Goal: Task Accomplishment & Management: Use online tool/utility

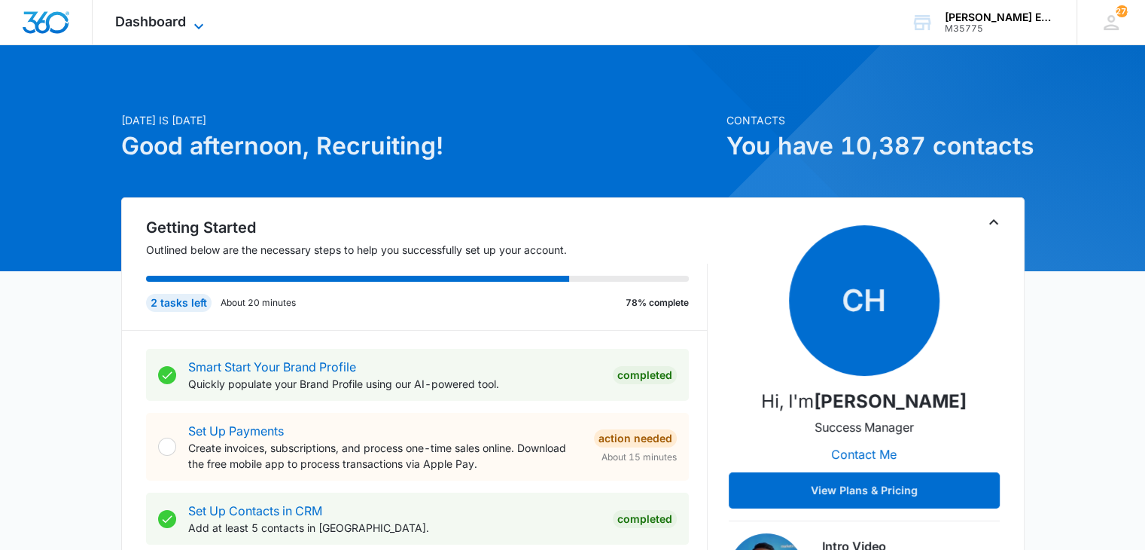
click at [190, 21] on icon at bounding box center [199, 26] width 18 height 18
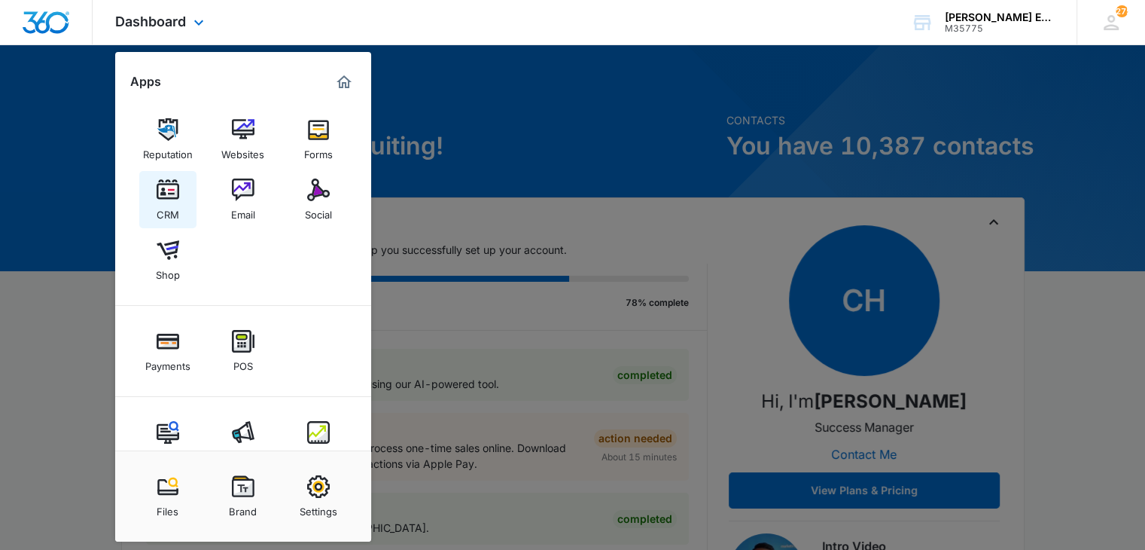
click at [175, 199] on img at bounding box center [168, 189] width 23 height 23
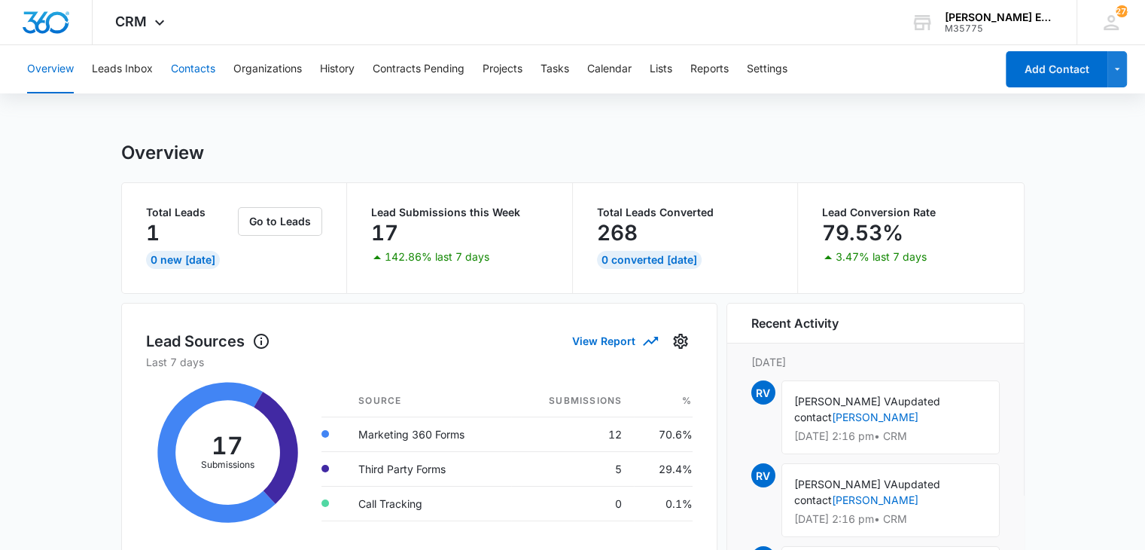
click at [196, 78] on button "Contacts" at bounding box center [193, 69] width 44 height 48
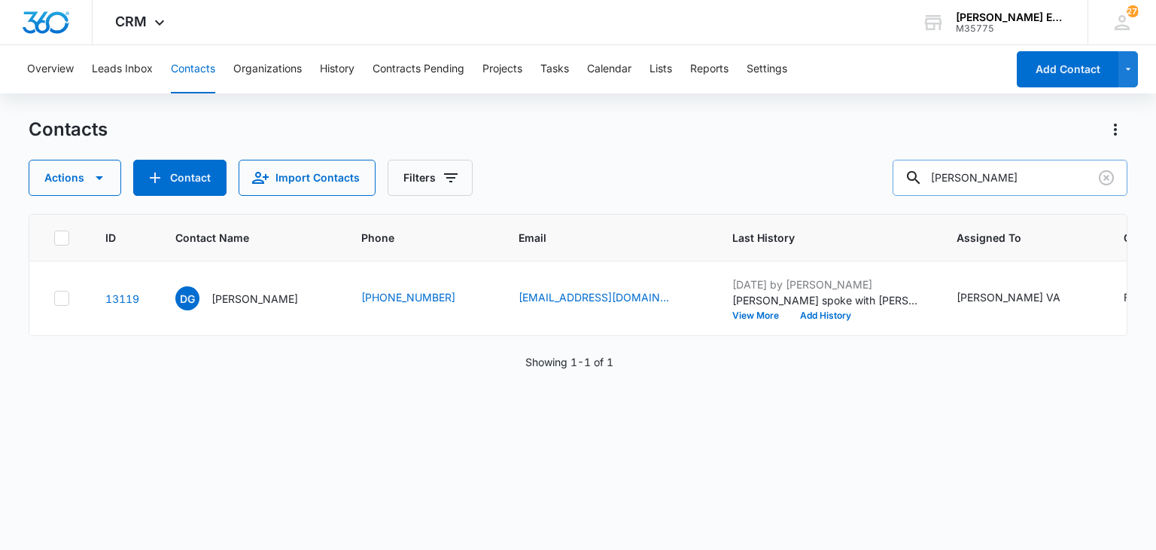
click at [1023, 174] on input "[PERSON_NAME]" at bounding box center [1010, 178] width 235 height 36
click at [1105, 184] on icon "Clear" at bounding box center [1106, 177] width 15 height 15
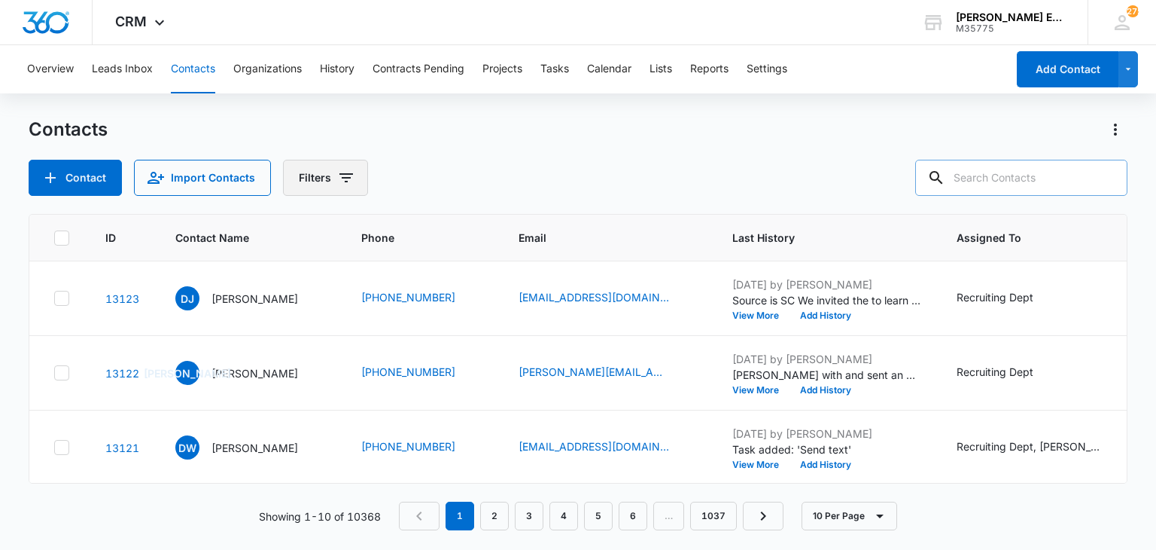
click at [327, 173] on button "Filters" at bounding box center [325, 178] width 85 height 36
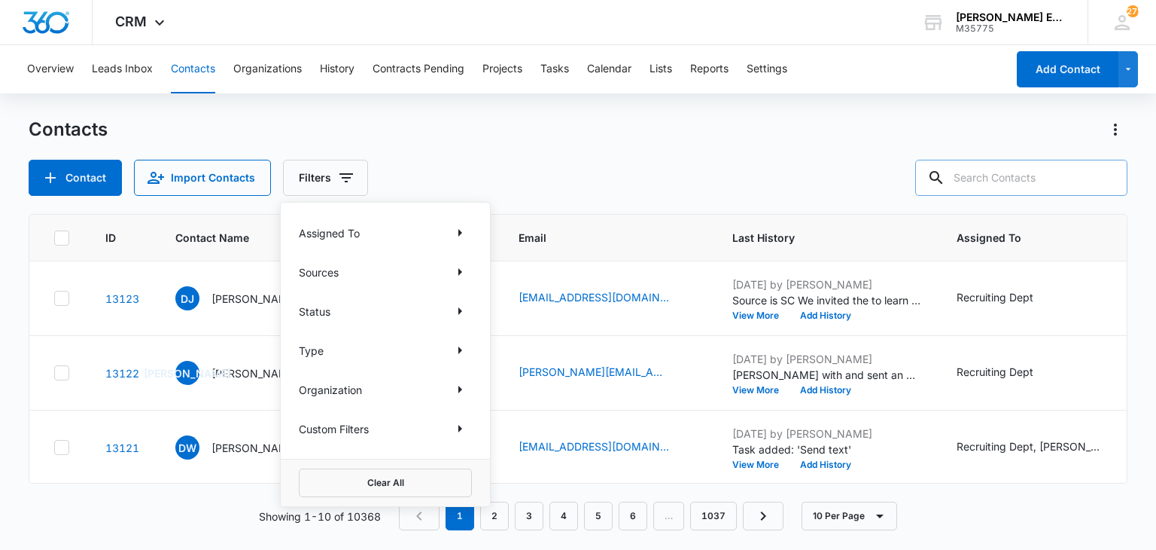
click at [352, 351] on div "Type" at bounding box center [385, 350] width 173 height 24
click at [462, 352] on icon "Show Type filters" at bounding box center [460, 350] width 18 height 18
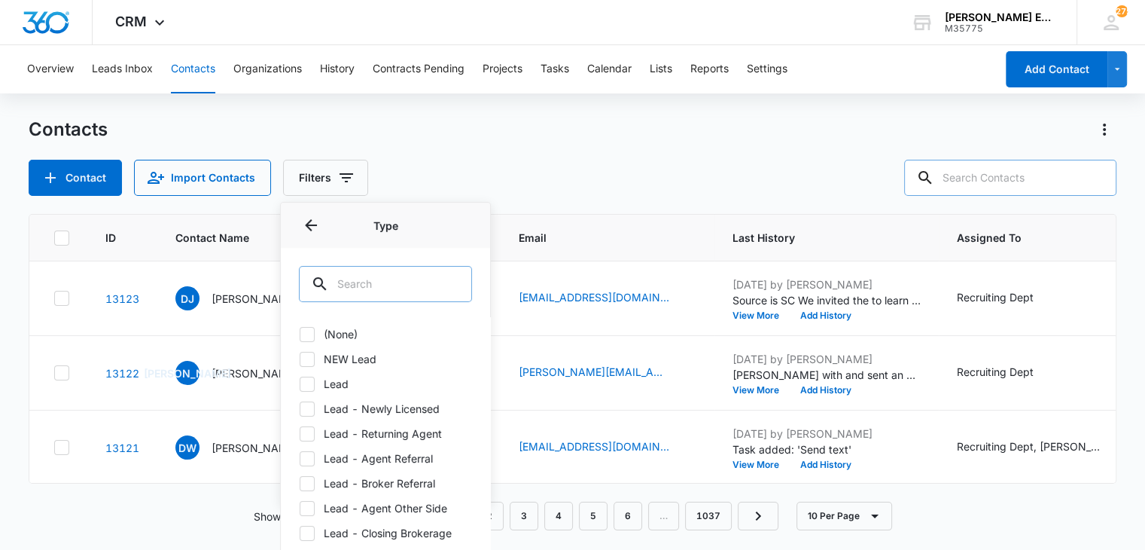
click at [355, 278] on input "text" at bounding box center [385, 284] width 173 height 36
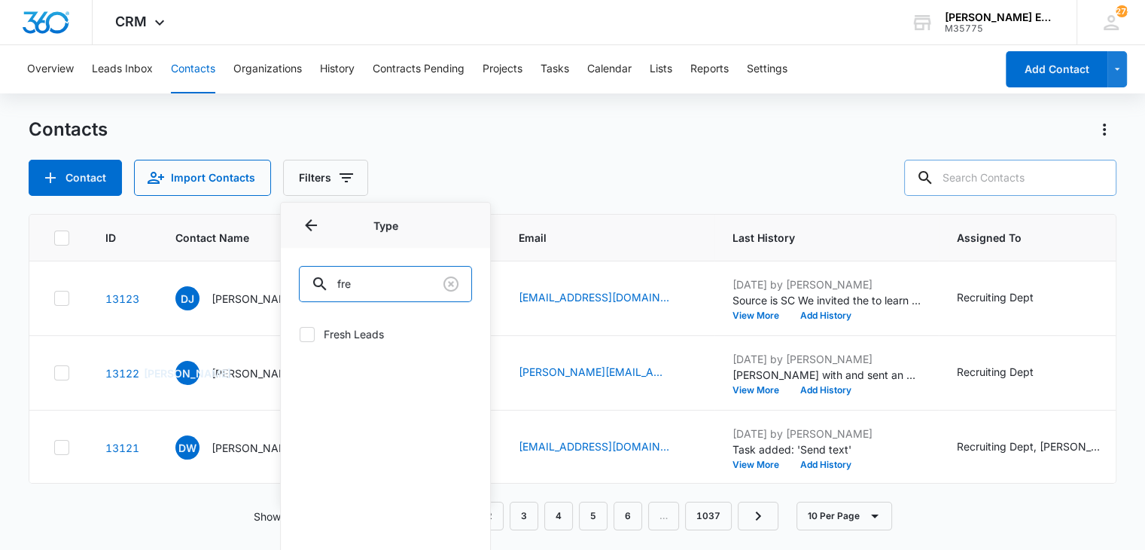
type input "fre"
click at [360, 334] on label "Fresh Leads" at bounding box center [385, 334] width 173 height 16
click at [300, 334] on input "Fresh Leads" at bounding box center [299, 333] width 1 height 1
checkbox input "true"
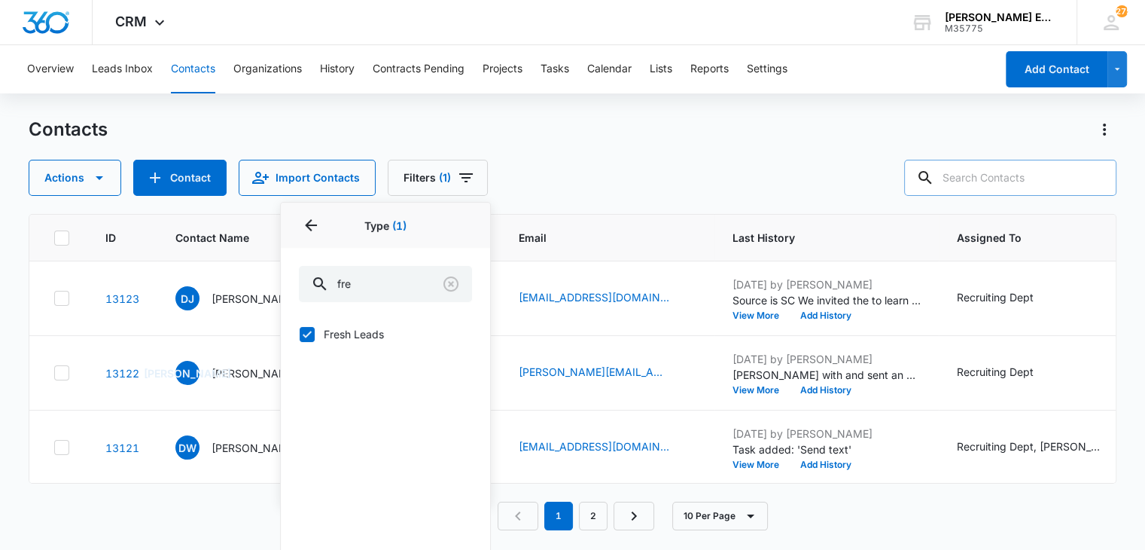
click at [969, 179] on input "text" at bounding box center [1010, 178] width 212 height 36
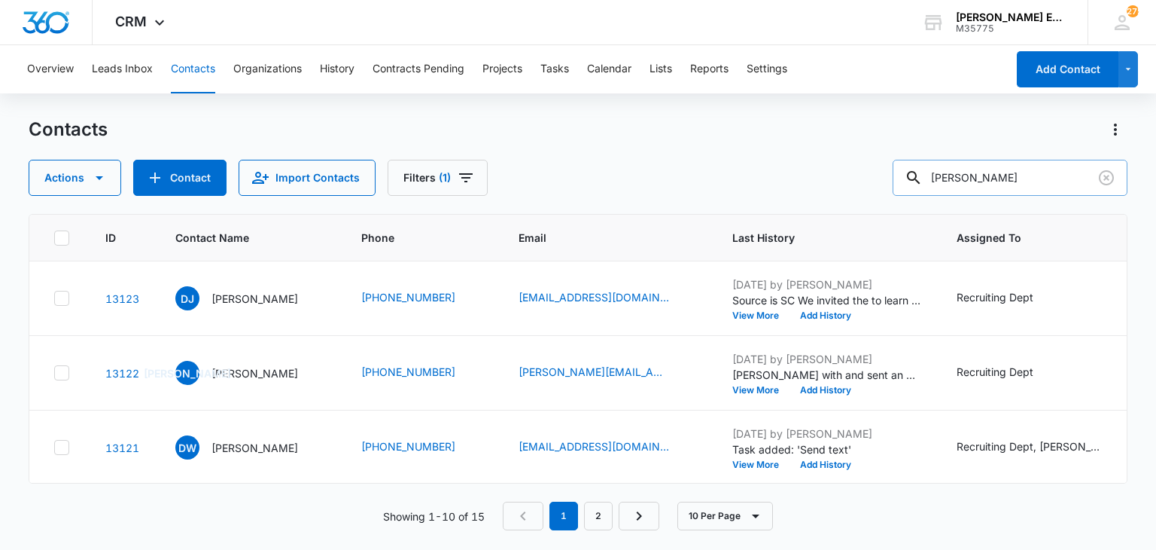
type input "[PERSON_NAME]"
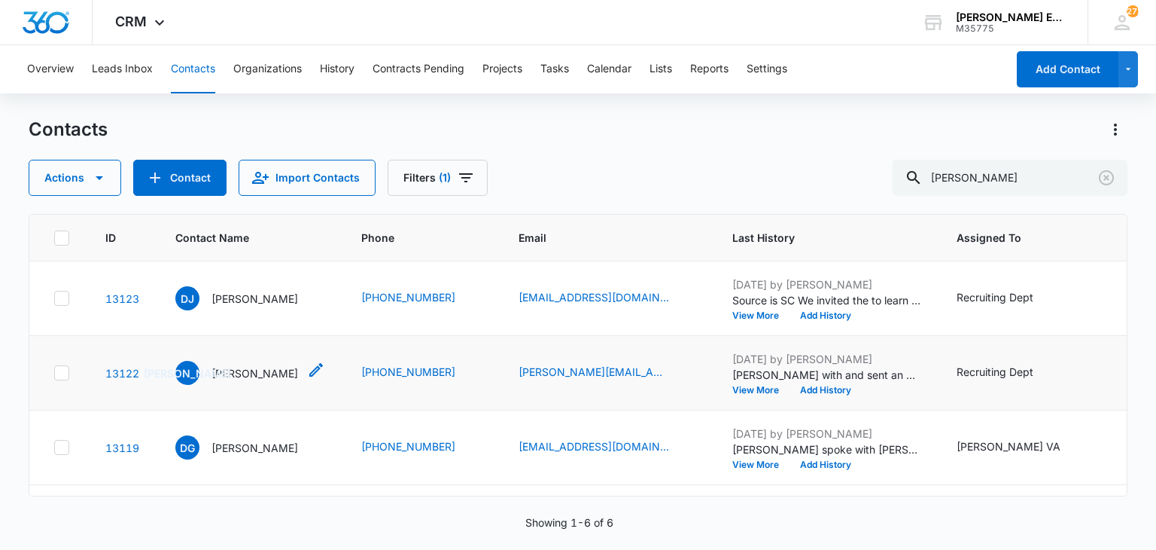
click at [233, 381] on div "[PERSON_NAME]" at bounding box center [236, 373] width 123 height 24
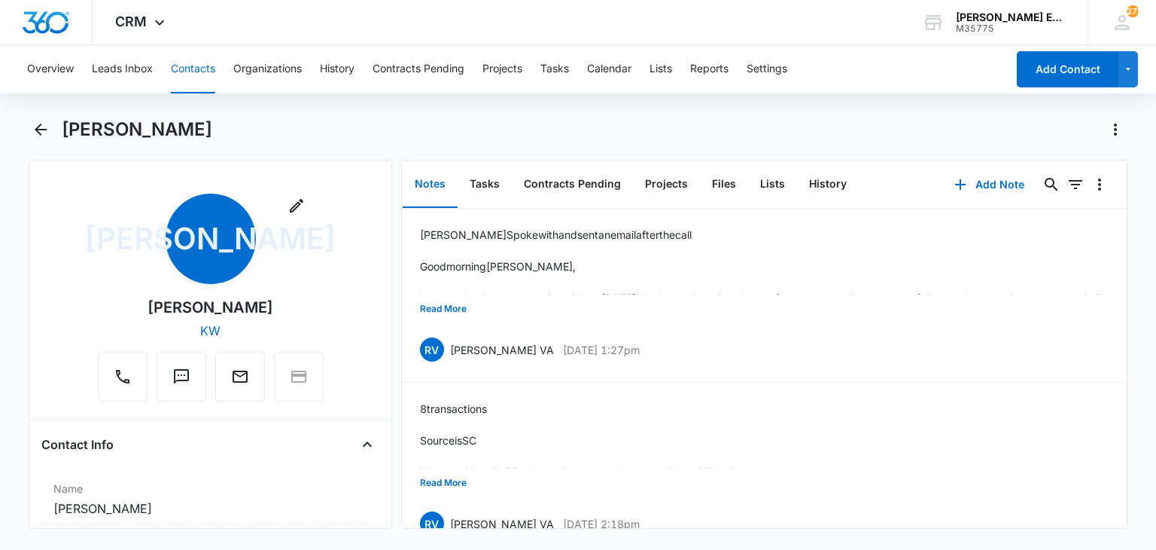
click at [196, 72] on button "Contacts" at bounding box center [193, 69] width 44 height 48
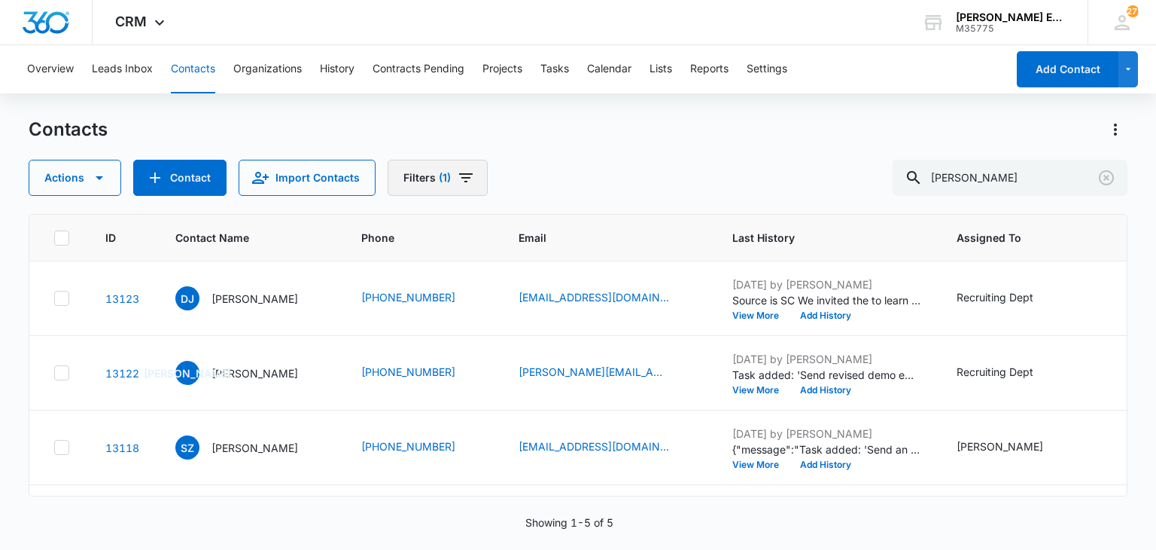
click at [460, 181] on icon "Filters" at bounding box center [466, 177] width 14 height 9
click at [607, 140] on div "Contacts" at bounding box center [578, 129] width 1098 height 24
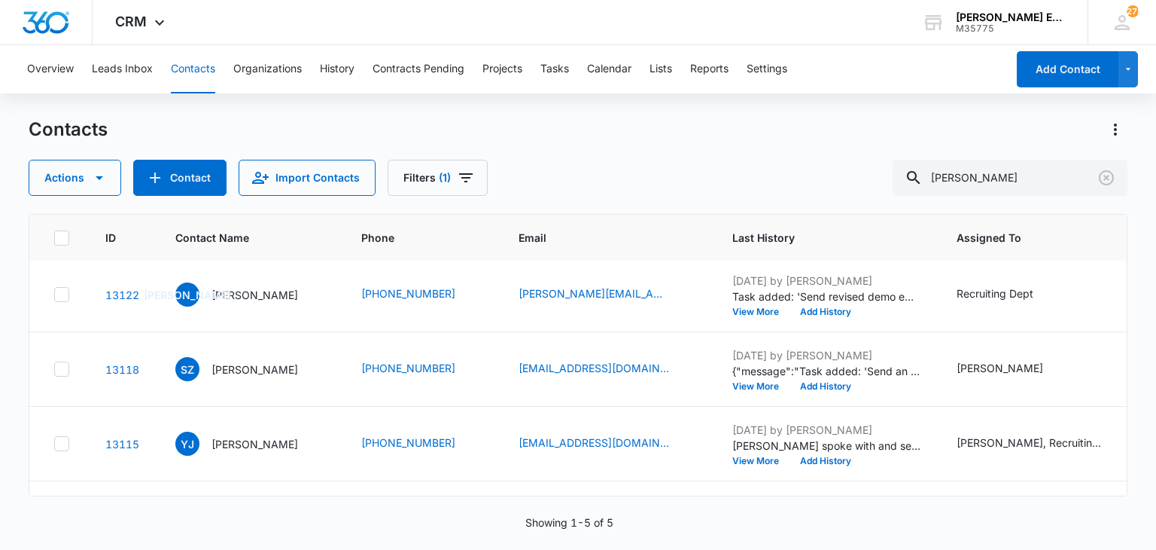
scroll to position [148, 0]
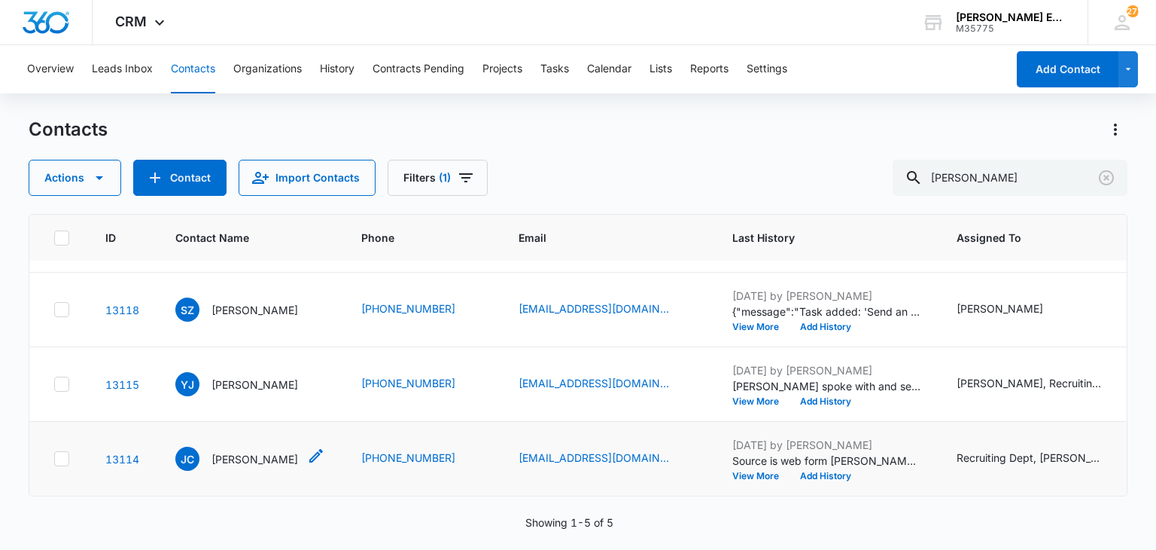
click at [257, 451] on p "[PERSON_NAME]" at bounding box center [255, 459] width 87 height 16
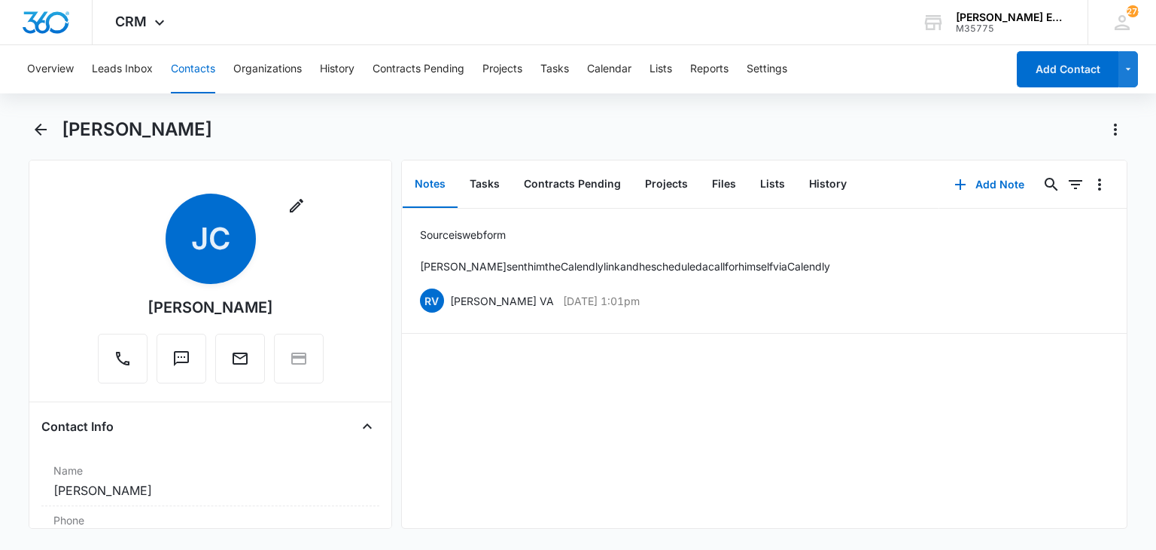
click at [190, 73] on button "Contacts" at bounding box center [193, 69] width 44 height 48
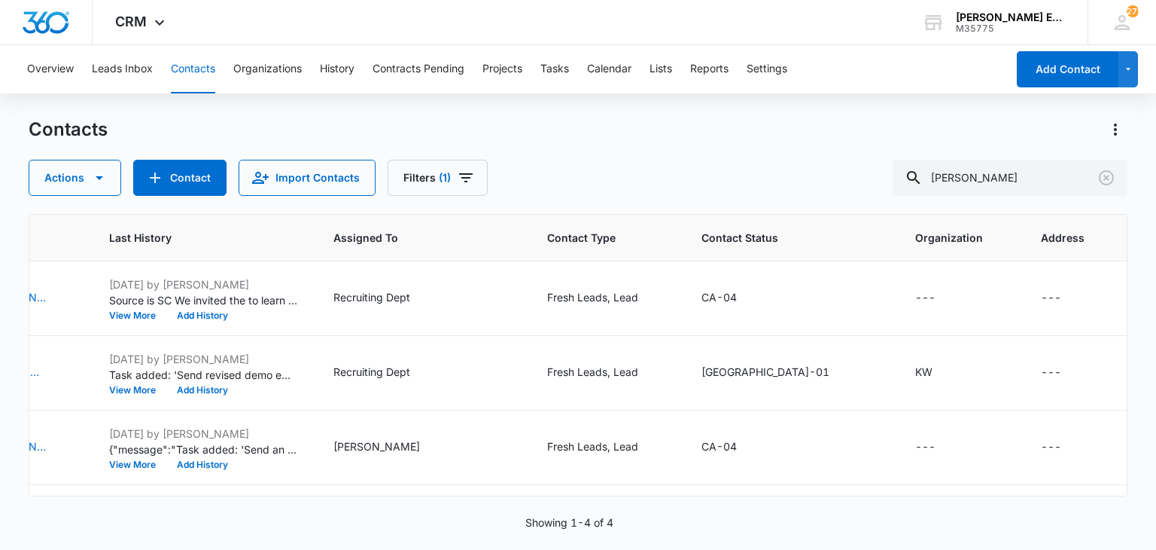
scroll to position [74, 623]
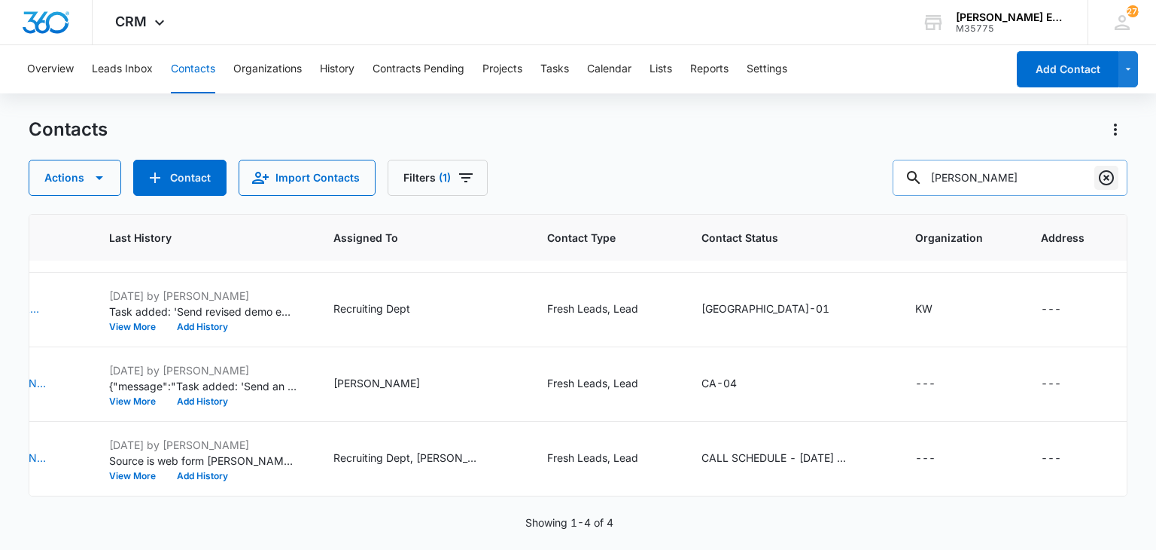
click at [1102, 181] on icon "Clear" at bounding box center [1107, 178] width 18 height 18
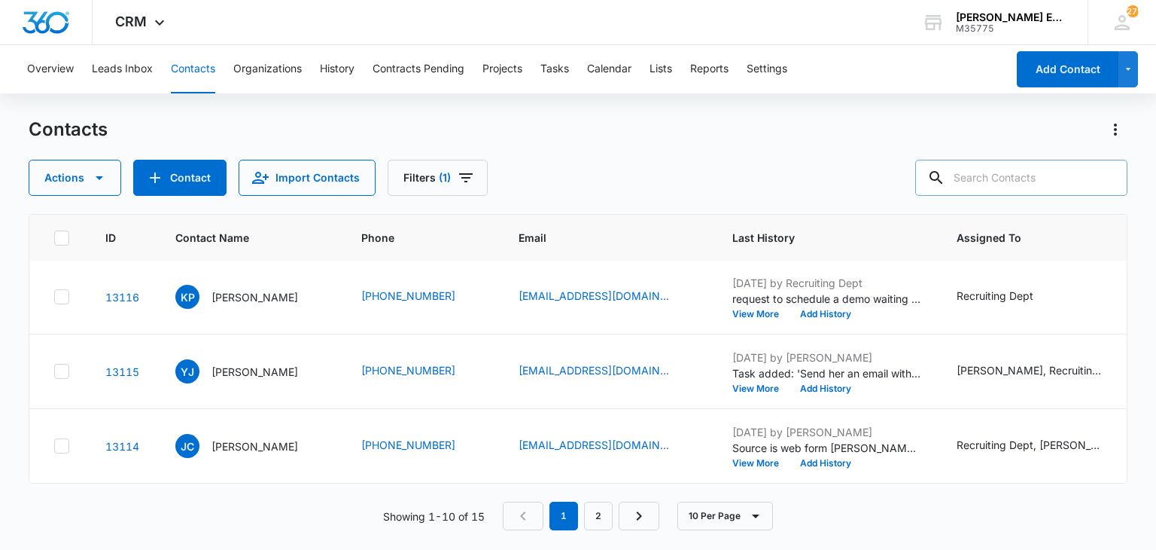
scroll to position [533, 0]
click at [601, 513] on link "2" at bounding box center [598, 515] width 29 height 29
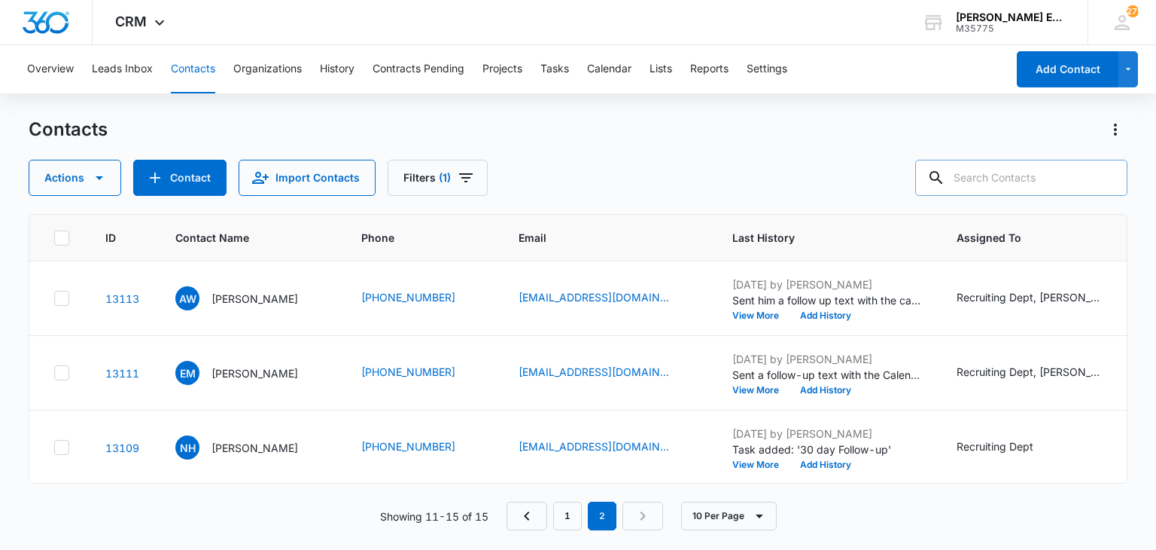
scroll to position [161, 0]
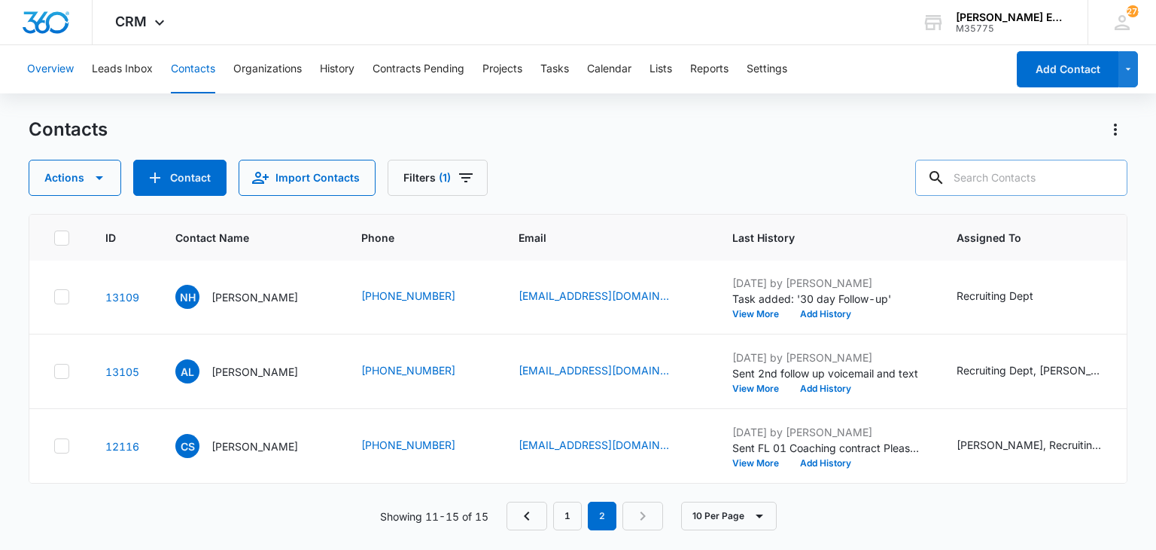
click at [45, 64] on button "Overview" at bounding box center [50, 69] width 47 height 48
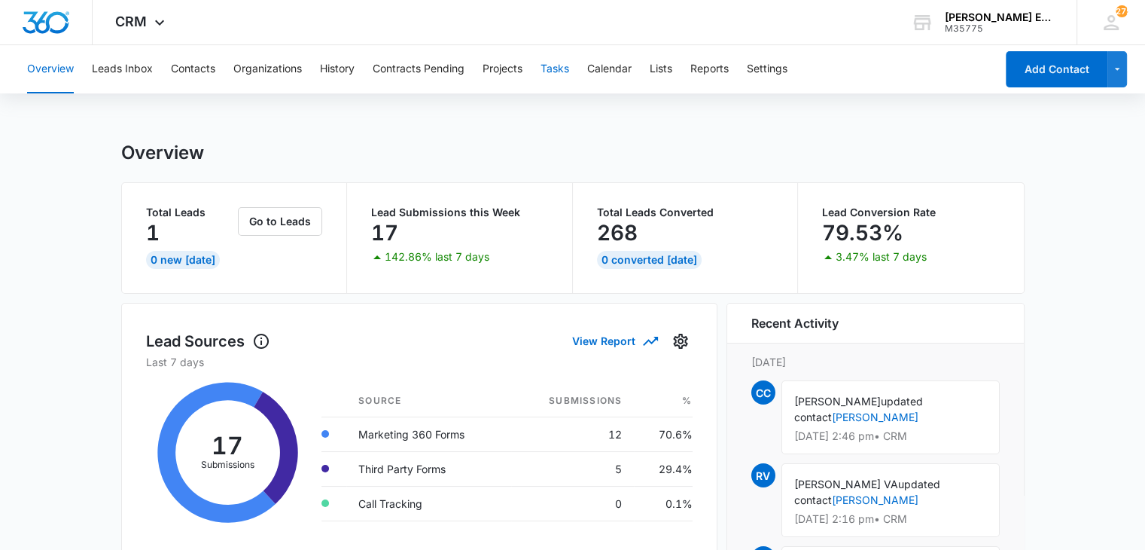
click at [563, 65] on button "Tasks" at bounding box center [554, 69] width 29 height 48
